Goal: Communication & Community: Answer question/provide support

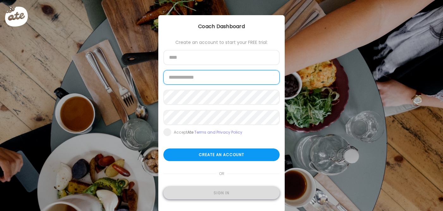
type input "**********"
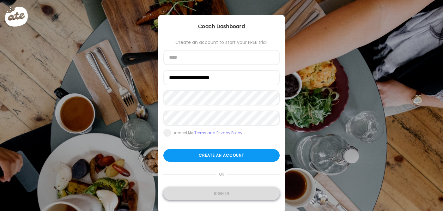
type input "**********"
click at [200, 188] on div "Sign in" at bounding box center [222, 194] width 116 height 13
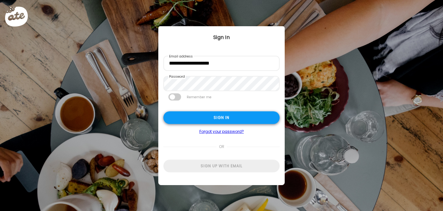
click at [233, 114] on div "Sign in" at bounding box center [222, 118] width 116 height 13
type textarea "**********"
type input "**********"
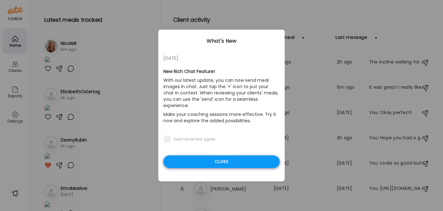
click at [227, 157] on div "Close" at bounding box center [222, 162] width 116 height 13
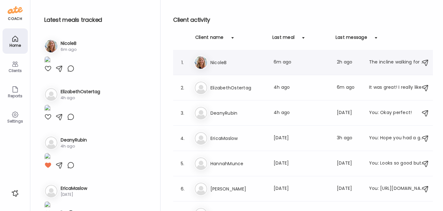
click at [222, 63] on h3 "NicoleB" at bounding box center [239, 63] width 56 height 8
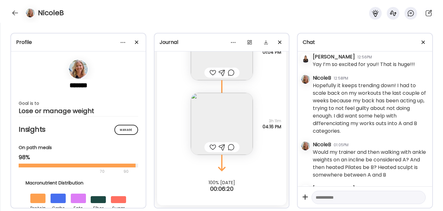
scroll to position [2987, 0]
drag, startPoint x: 392, startPoint y: 130, endPoint x: 312, endPoint y: 93, distance: 89.3
click at [312, 93] on div "[DATE] - [DATE] NicoleB 01:33PM Hi [PERSON_NAME], looking forward to working wi…" at bounding box center [365, 119] width 135 height 135
copy div "I went to my trainer this morning and we did my measurements. I have lost 1.5 i…"
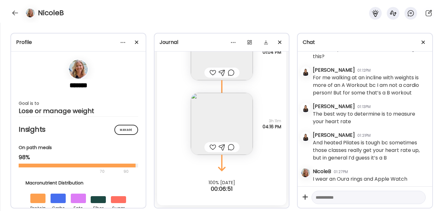
scroll to position [3399, 0]
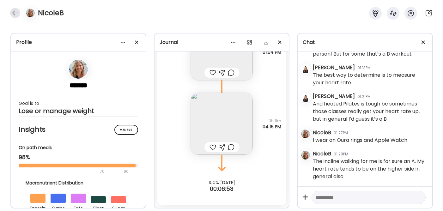
click at [11, 10] on div at bounding box center [15, 13] width 10 height 10
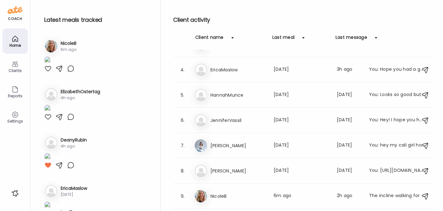
scroll to position [89, 0]
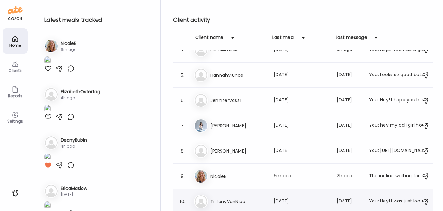
click at [246, 204] on h3 "TiffanyVanNice" at bounding box center [239, 202] width 56 height 8
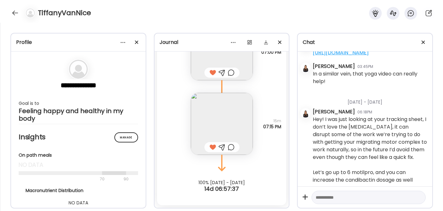
scroll to position [7997, 0]
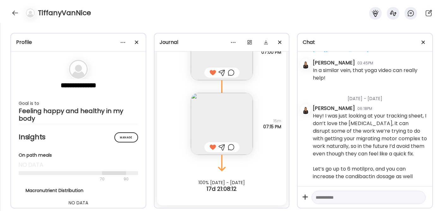
click at [322, 197] on textarea at bounding box center [363, 198] width 95 height 8
click at [331, 193] on div at bounding box center [369, 198] width 114 height 14
click at [324, 198] on textarea at bounding box center [363, 198] width 95 height 8
type textarea "**********"
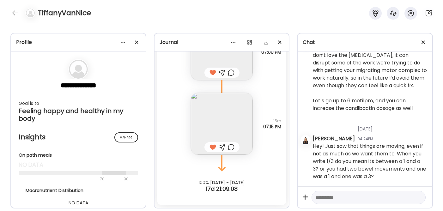
scroll to position [8066, 0]
click at [11, 11] on div at bounding box center [15, 13] width 10 height 10
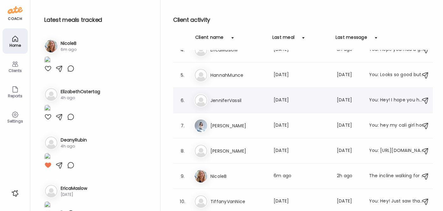
scroll to position [0, 0]
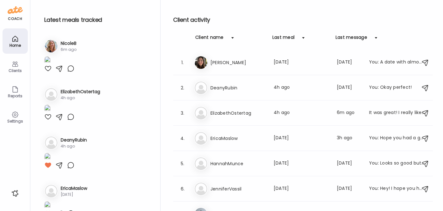
click at [51, 65] on img at bounding box center [47, 60] width 6 height 9
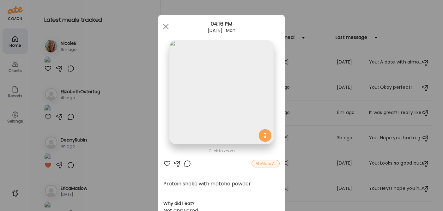
click at [167, 162] on div at bounding box center [168, 164] width 8 height 8
click at [169, 28] on div at bounding box center [166, 26] width 13 height 13
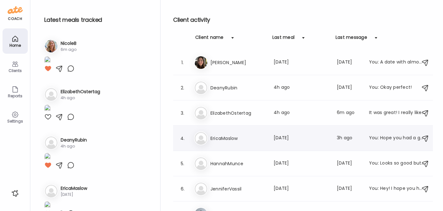
scroll to position [89, 0]
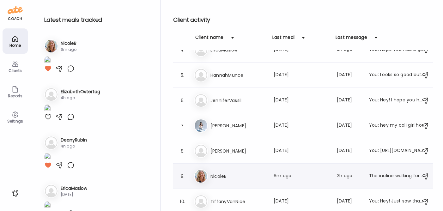
click at [225, 176] on h3 "NicoleB" at bounding box center [239, 177] width 56 height 8
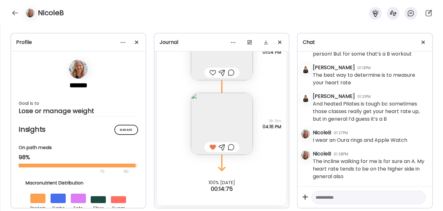
scroll to position [3399, 0]
click at [317, 198] on textarea at bounding box center [363, 198] width 95 height 8
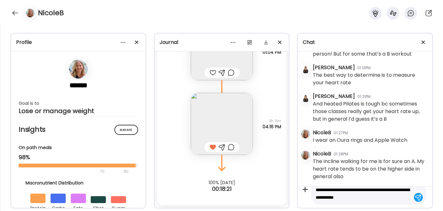
type textarea "**********"
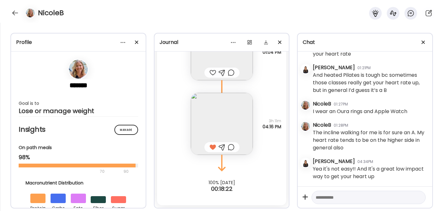
scroll to position [3429, 0]
click at [327, 197] on textarea at bounding box center [363, 198] width 95 height 8
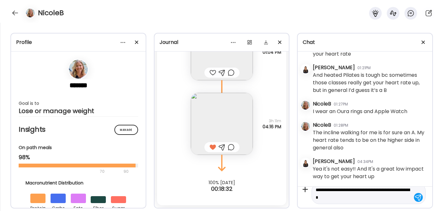
type textarea "**********"
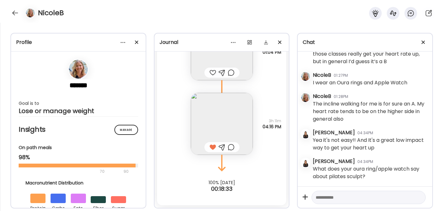
scroll to position [3457, 0]
click at [328, 200] on textarea at bounding box center [363, 198] width 95 height 8
type textarea "**********"
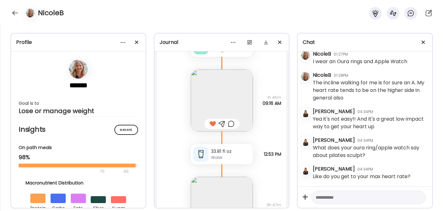
scroll to position [9627, 0]
click at [12, 15] on div at bounding box center [15, 13] width 10 height 10
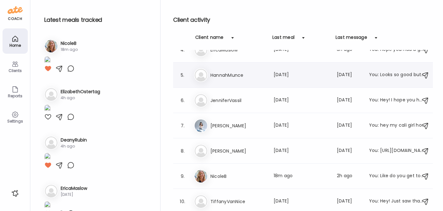
click at [213, 73] on h3 "HannahMunce" at bounding box center [239, 75] width 56 height 8
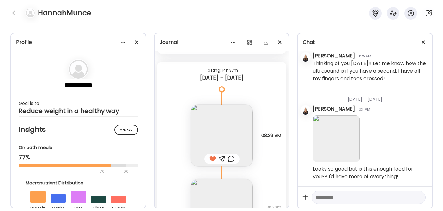
scroll to position [7552, 0]
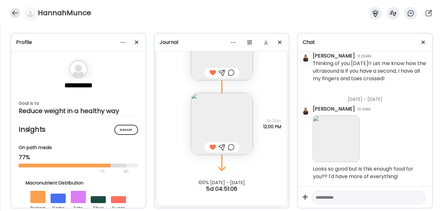
click at [19, 12] on div at bounding box center [15, 13] width 10 height 10
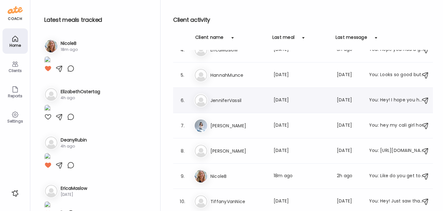
click at [246, 97] on h3 "JenniferVassil" at bounding box center [239, 101] width 56 height 8
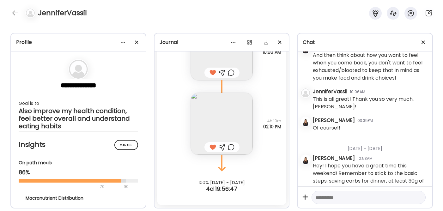
scroll to position [810, 0]
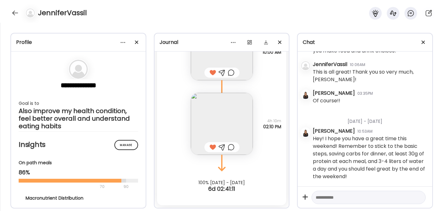
click at [334, 197] on textarea at bounding box center [363, 198] width 95 height 8
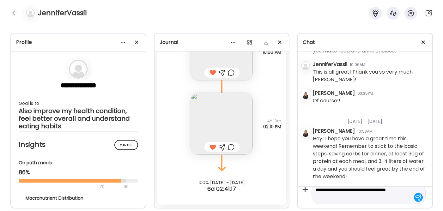
type textarea "**********"
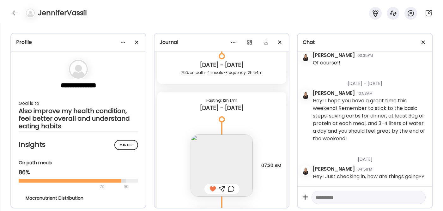
scroll to position [1227, 0]
click at [13, 13] on div at bounding box center [15, 13] width 10 height 10
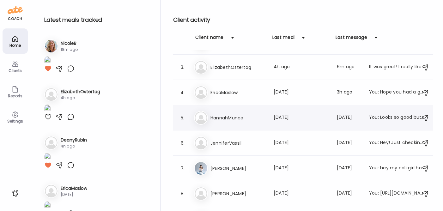
scroll to position [45, 0]
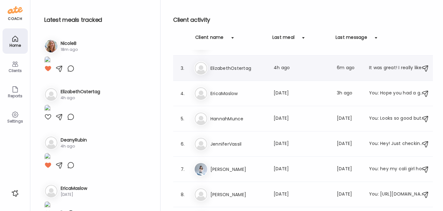
click at [235, 72] on div "El ElizabethOstertag Last meal: 4h ago Last message: 6m ago It was great! I rea…" at bounding box center [304, 68] width 220 height 14
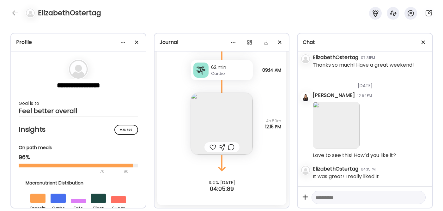
scroll to position [2218, 0]
click at [375, 198] on textarea at bounding box center [363, 198] width 95 height 8
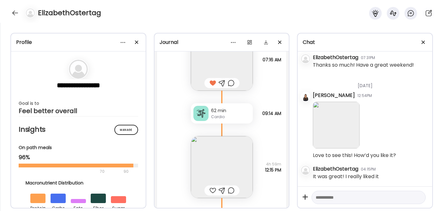
scroll to position [3785, 0]
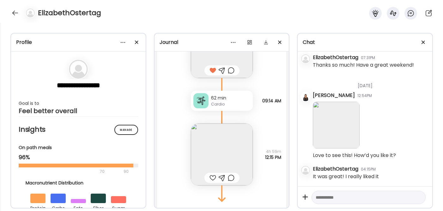
click at [201, 157] on img at bounding box center [222, 155] width 62 height 62
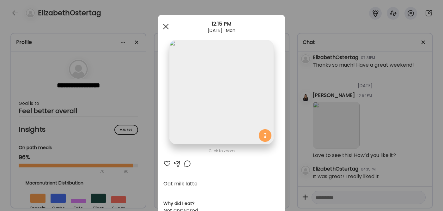
click at [169, 28] on div at bounding box center [166, 26] width 13 height 13
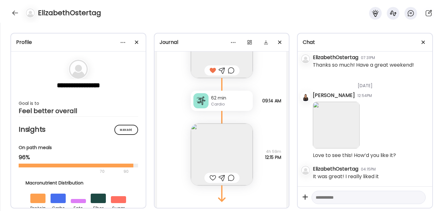
click at [323, 198] on textarea at bounding box center [363, 198] width 95 height 8
type textarea "********"
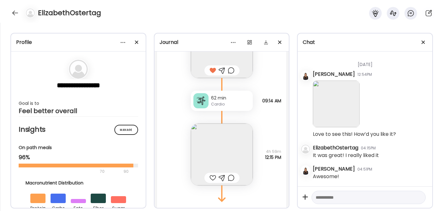
scroll to position [2239, 0]
click at [222, 176] on div at bounding box center [222, 178] width 7 height 8
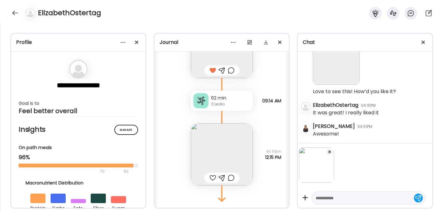
click at [334, 199] on textarea at bounding box center [363, 198] width 95 height 8
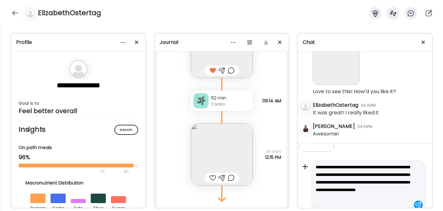
scroll to position [39, 0]
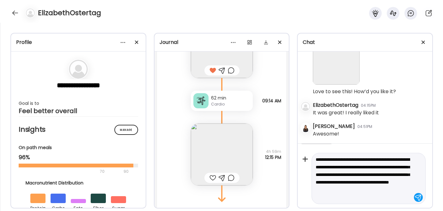
type textarea "**********"
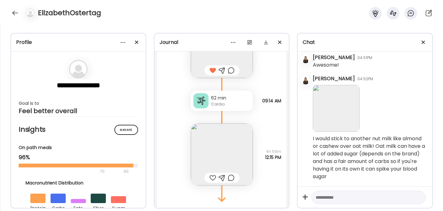
scroll to position [3816, 0]
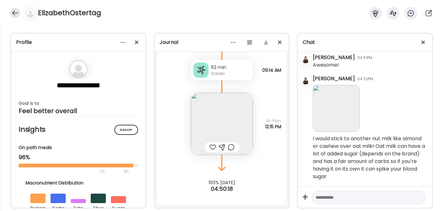
click at [13, 11] on div at bounding box center [15, 13] width 10 height 10
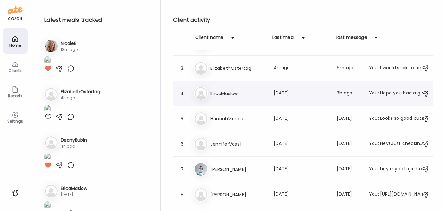
click at [227, 89] on div "Er EricaMaslow Last meal: [DATE] Last message: 3h ago You: Hope you had a great…" at bounding box center [304, 94] width 220 height 14
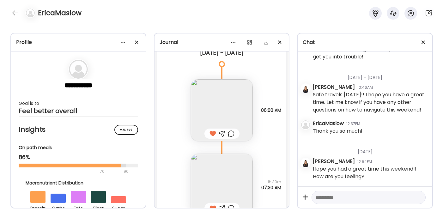
scroll to position [5429, 0]
click at [17, 11] on div at bounding box center [15, 13] width 10 height 10
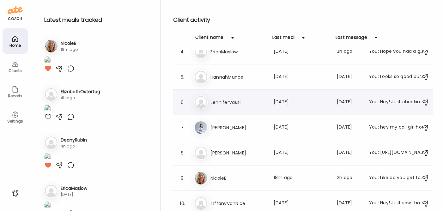
scroll to position [89, 0]
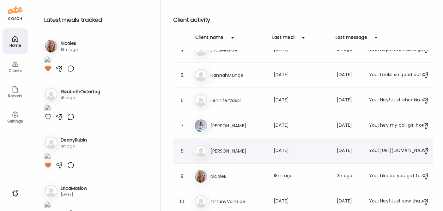
click at [233, 152] on h3 "[PERSON_NAME]" at bounding box center [239, 151] width 56 height 8
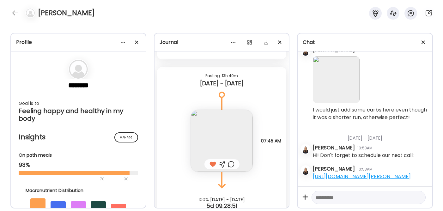
scroll to position [9345, 0]
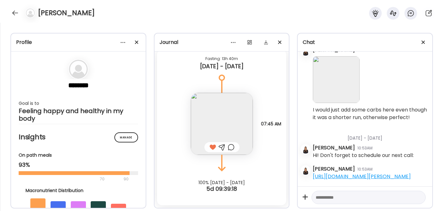
click at [331, 198] on textarea at bounding box center [363, 198] width 95 height 8
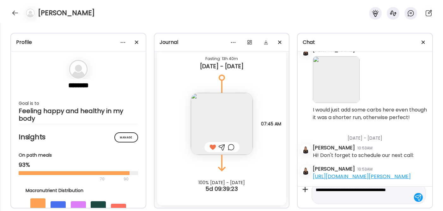
type textarea "**********"
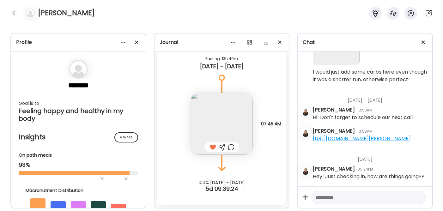
scroll to position [13368, 0]
click at [15, 12] on div at bounding box center [15, 13] width 10 height 10
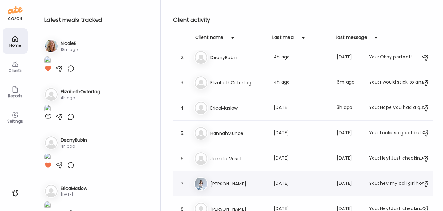
scroll to position [0, 0]
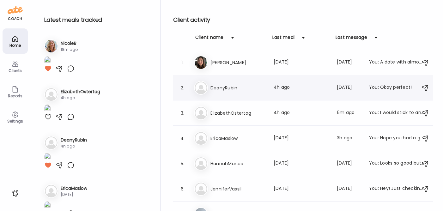
click at [217, 89] on h3 "DeanyRubin" at bounding box center [239, 88] width 56 height 8
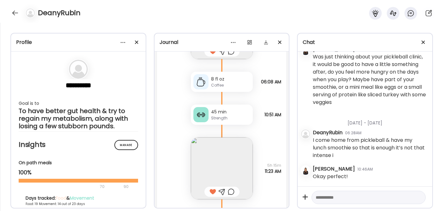
scroll to position [10341, 0]
